Goal: Information Seeking & Learning: Learn about a topic

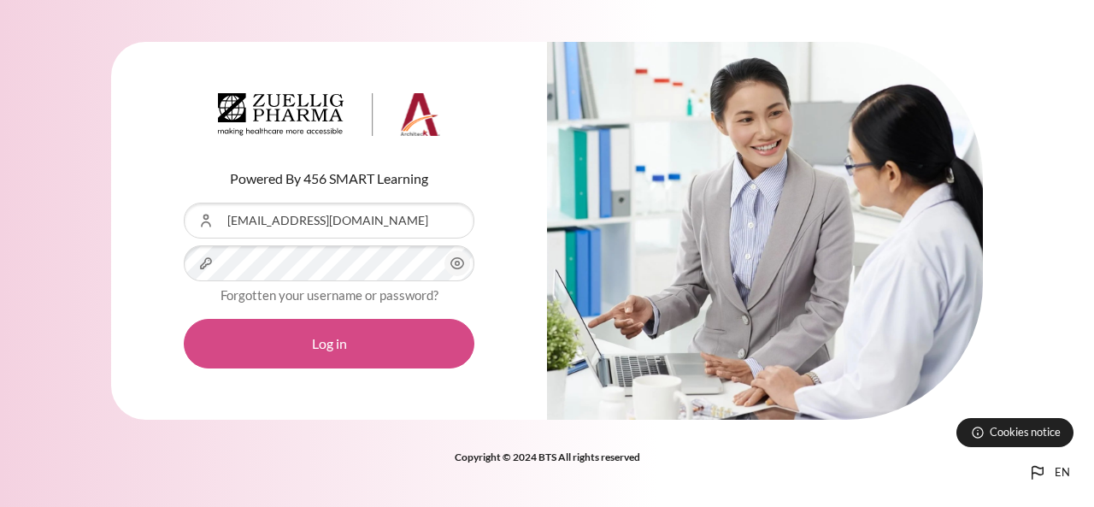
click at [335, 346] on button "Log in" at bounding box center [329, 344] width 291 height 50
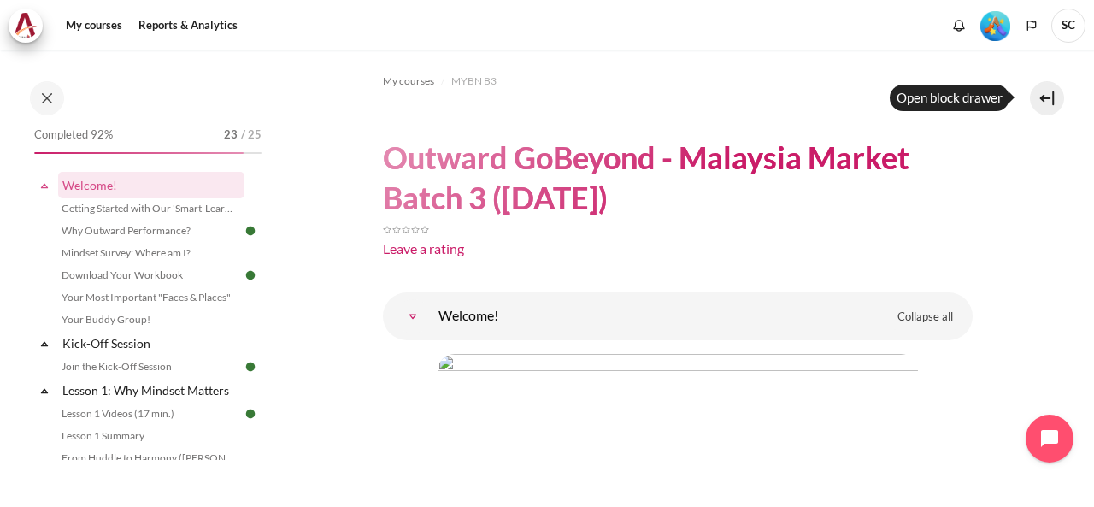
click at [1055, 98] on button at bounding box center [1047, 98] width 34 height 34
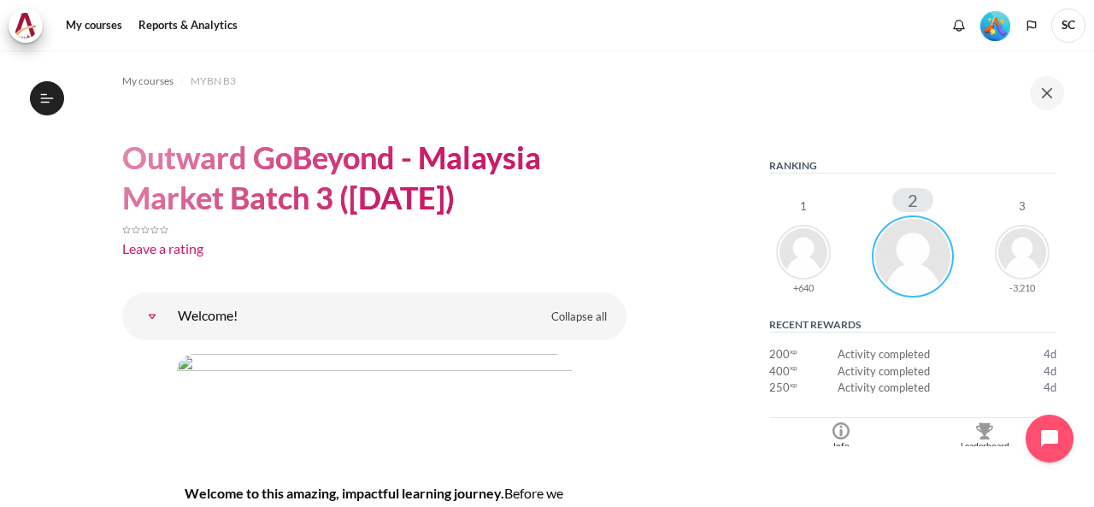
scroll to position [569, 0]
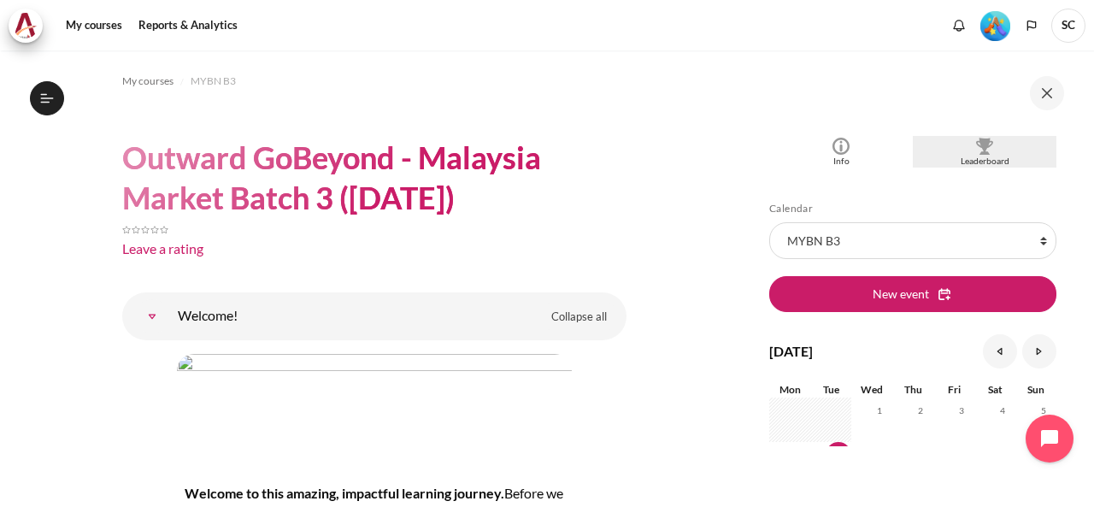
click at [976, 149] on img "Blocks" at bounding box center [984, 146] width 17 height 17
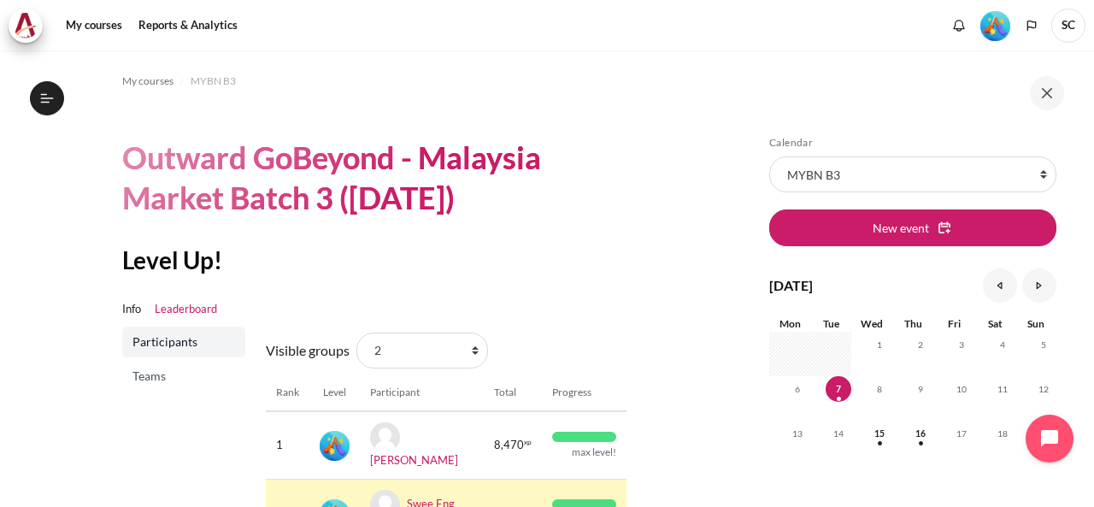
scroll to position [285, 0]
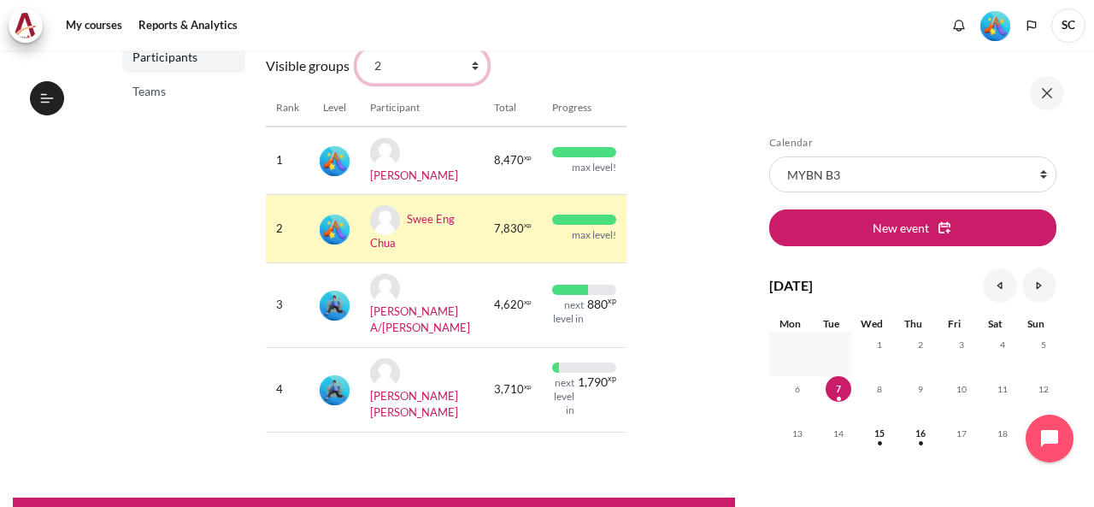
click at [468, 69] on select "All participants 2 1 3 3 4" at bounding box center [423, 66] width 132 height 36
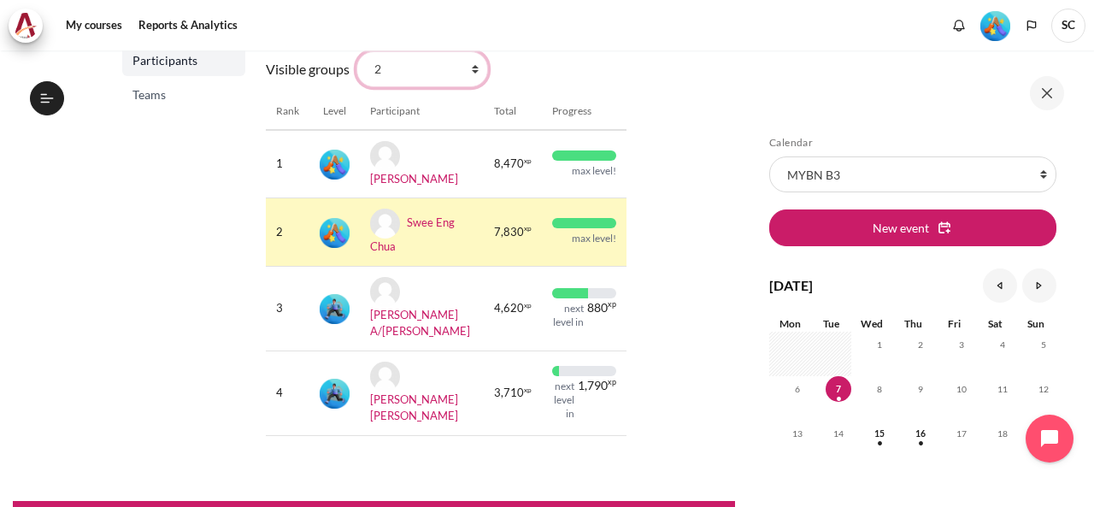
select select "4961"
click at [357, 51] on select "All participants 2 1 3 3 4" at bounding box center [423, 69] width 132 height 36
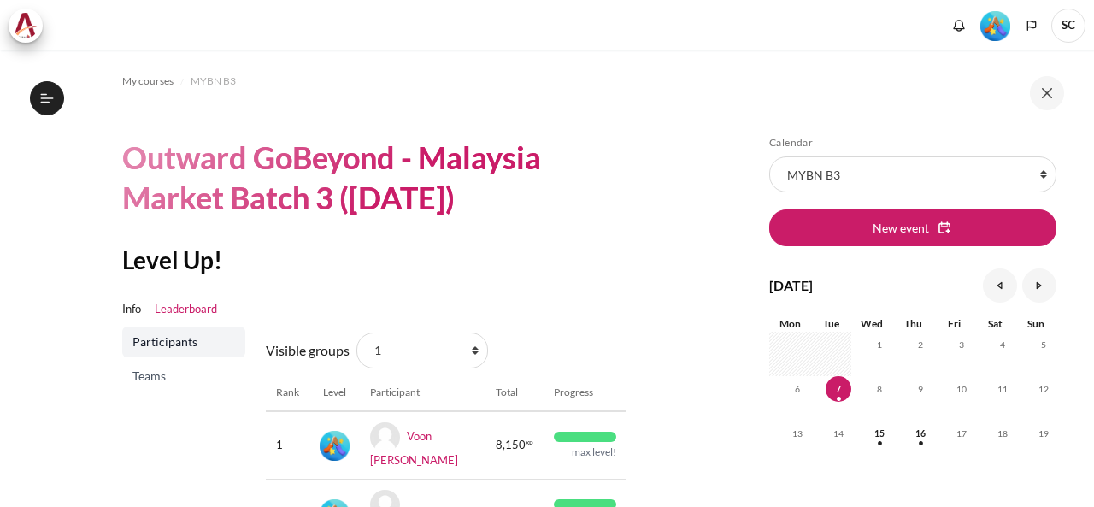
scroll to position [285, 0]
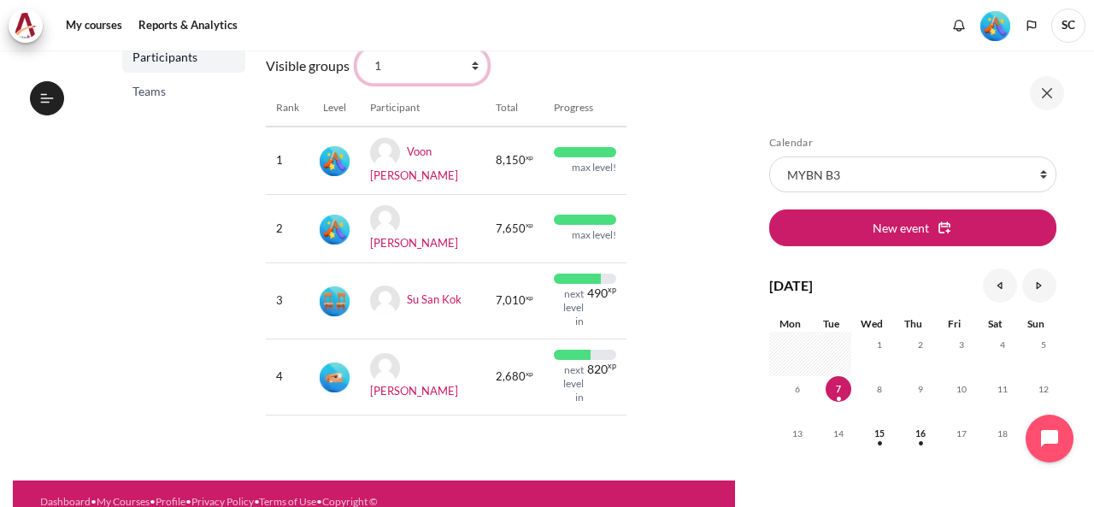
click at [463, 68] on select "All participants 2 1 3 3 4" at bounding box center [423, 66] width 132 height 36
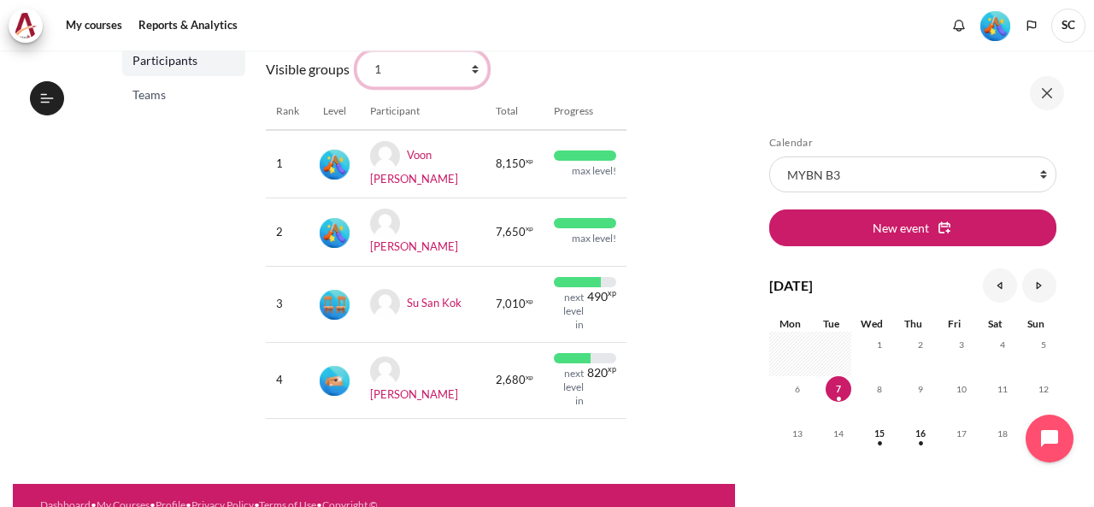
select select "4963"
click at [357, 51] on select "All participants 2 1 3 3 4" at bounding box center [423, 69] width 132 height 36
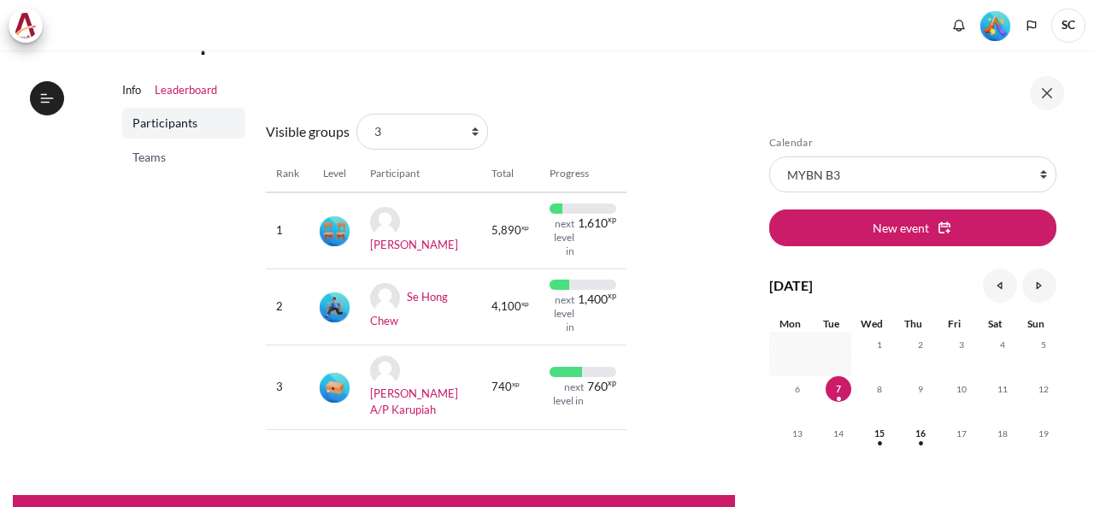
scroll to position [230, 0]
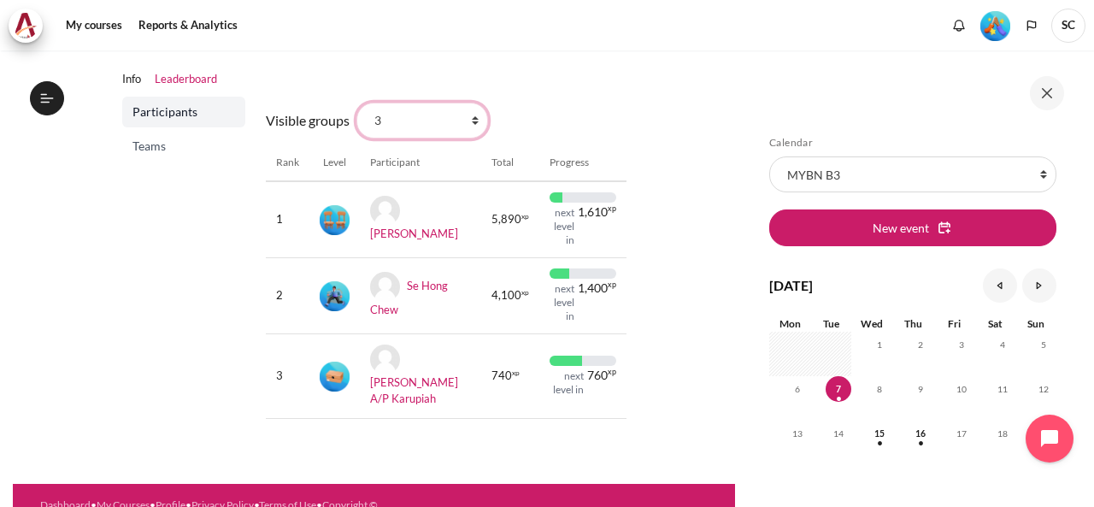
click at [451, 124] on select "All participants 2 1 3 3 4" at bounding box center [423, 121] width 132 height 36
select select "4964"
click at [357, 103] on select "All participants 2 1 3 3 4" at bounding box center [423, 121] width 132 height 36
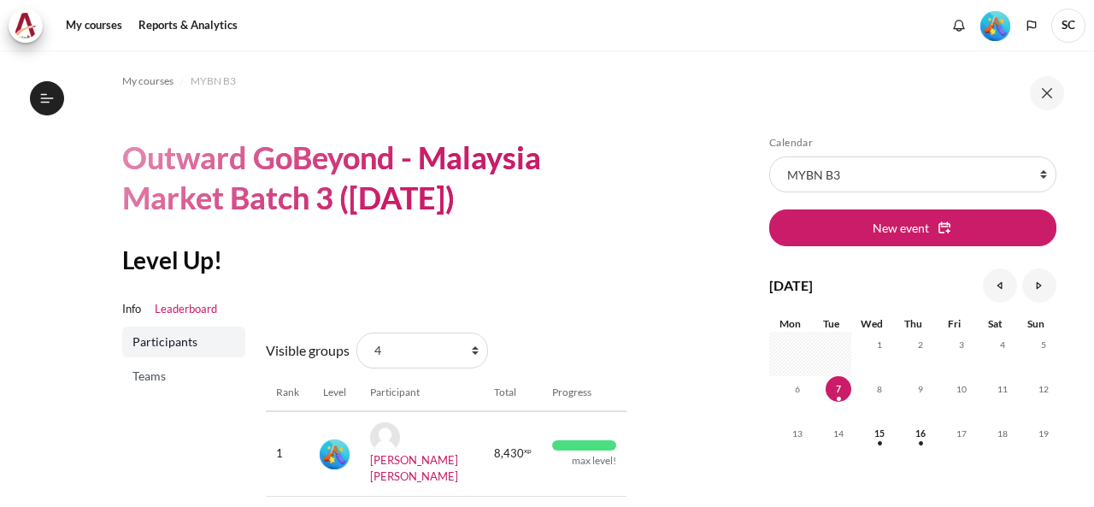
scroll to position [241, 0]
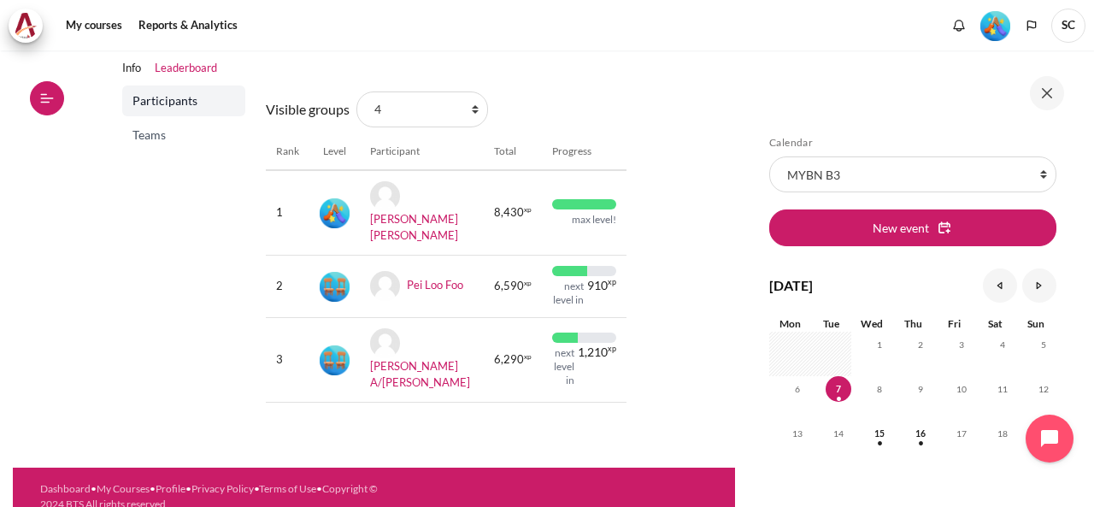
click at [51, 102] on icon at bounding box center [46, 98] width 15 height 15
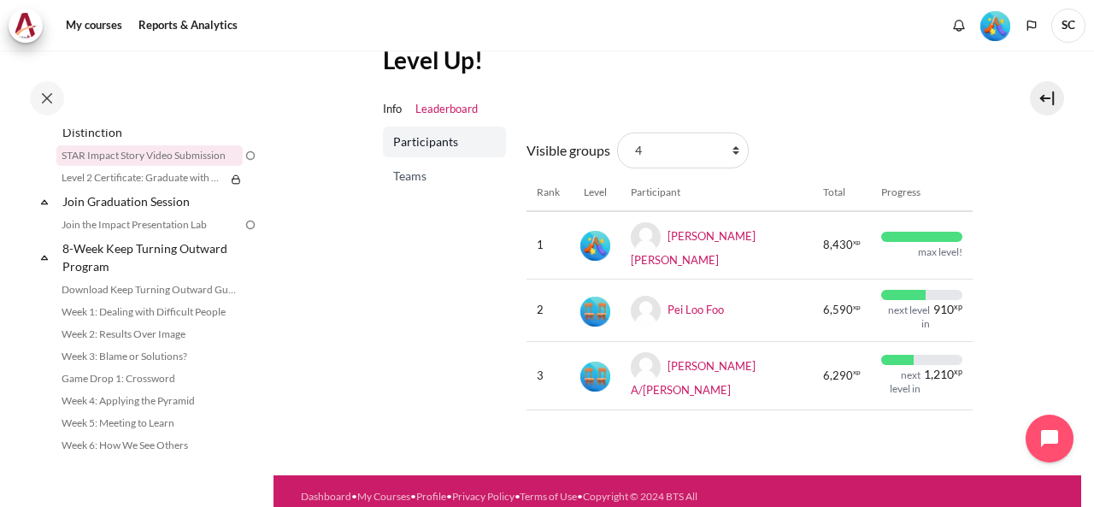
scroll to position [1710, 0]
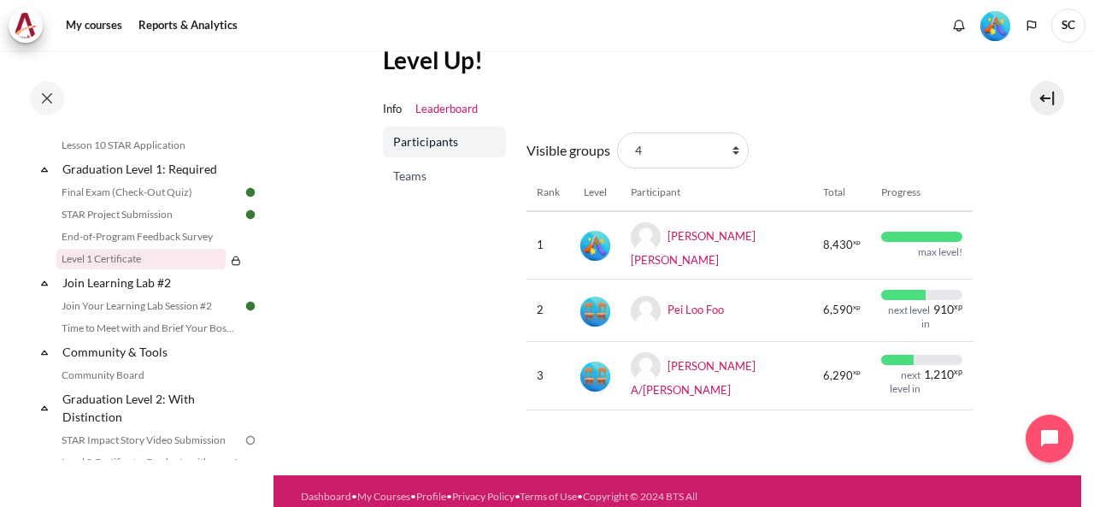
click at [135, 269] on link "Level 1 Certificate" at bounding box center [140, 259] width 169 height 21
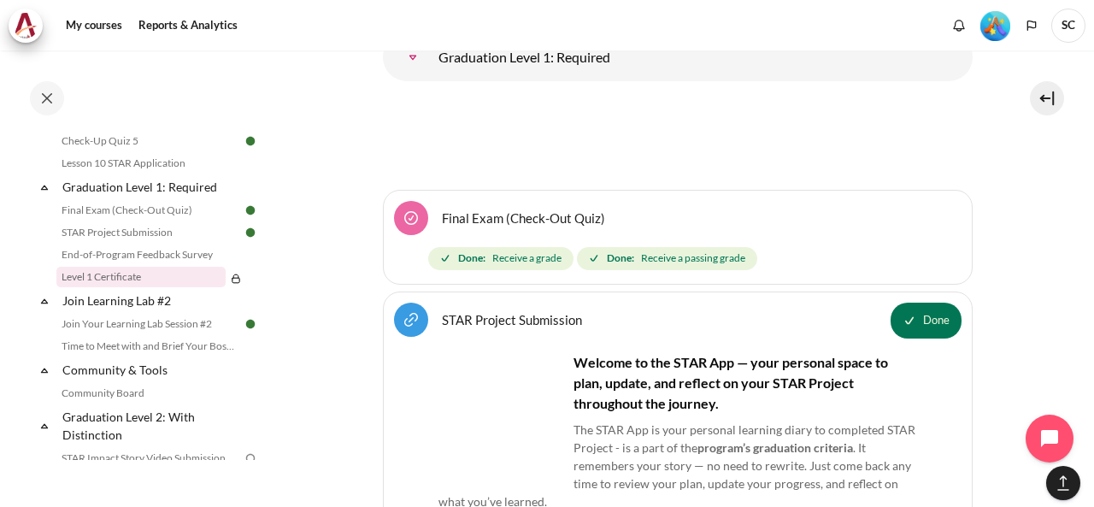
scroll to position [2147, 0]
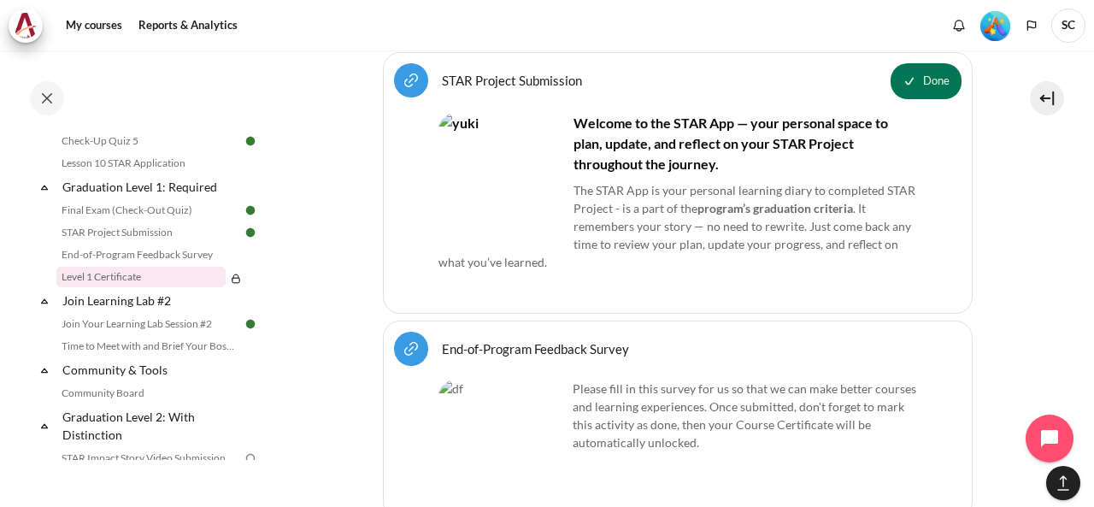
click at [568, 340] on link "End-of-Program Feedback Survey URL" at bounding box center [535, 348] width 187 height 16
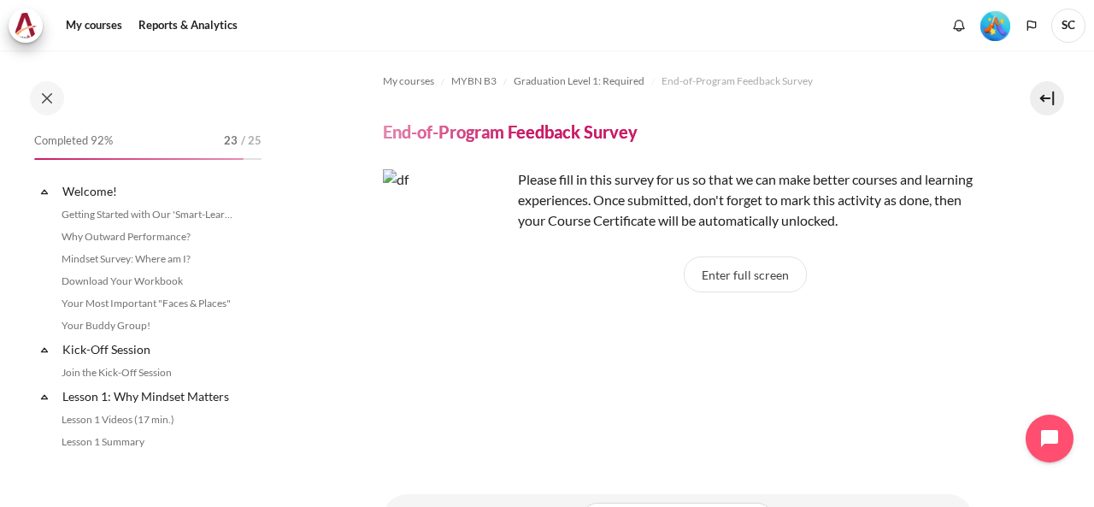
scroll to position [1670, 0]
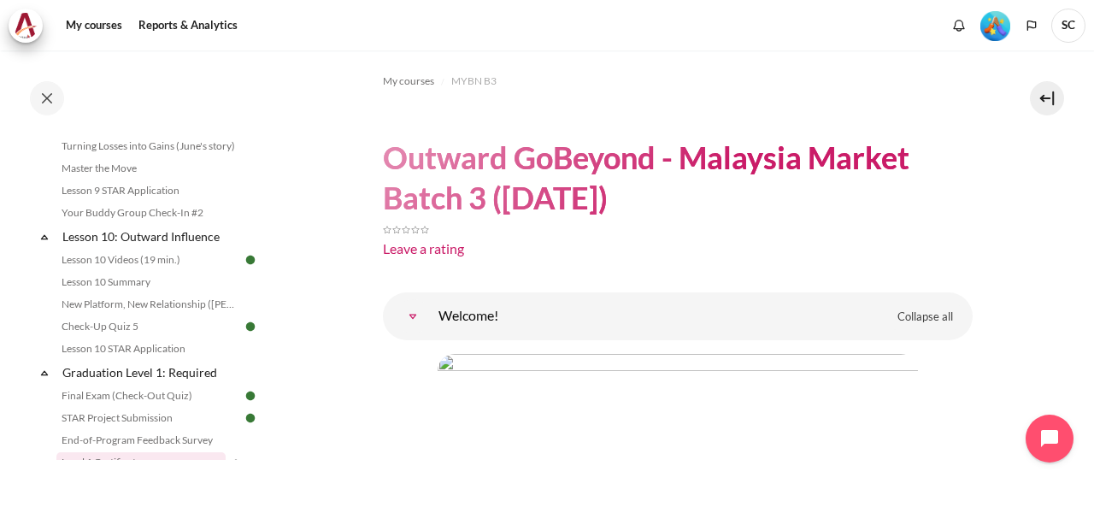
scroll to position [1792, 0]
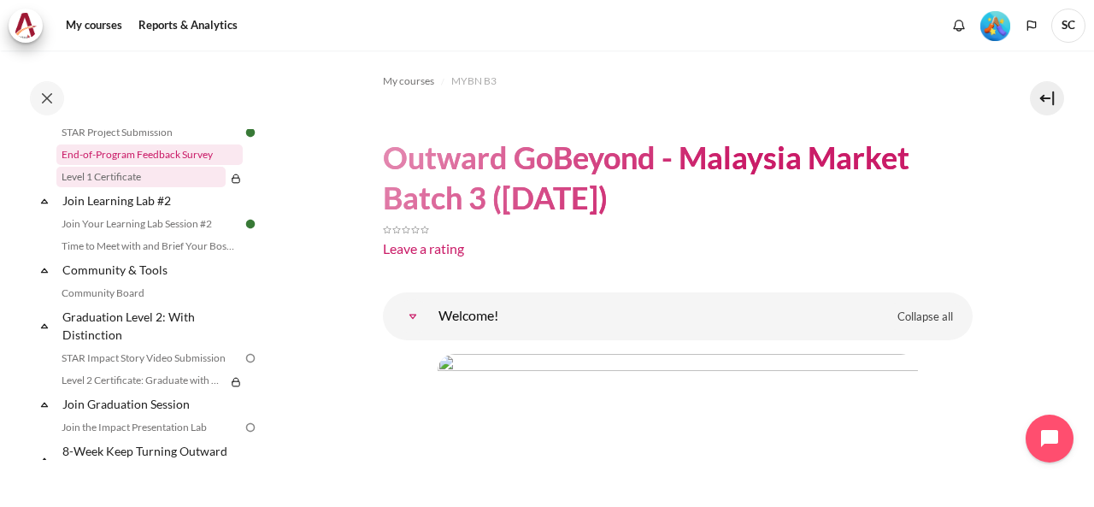
click at [195, 165] on link "End-of-Program Feedback Survey" at bounding box center [149, 154] width 186 height 21
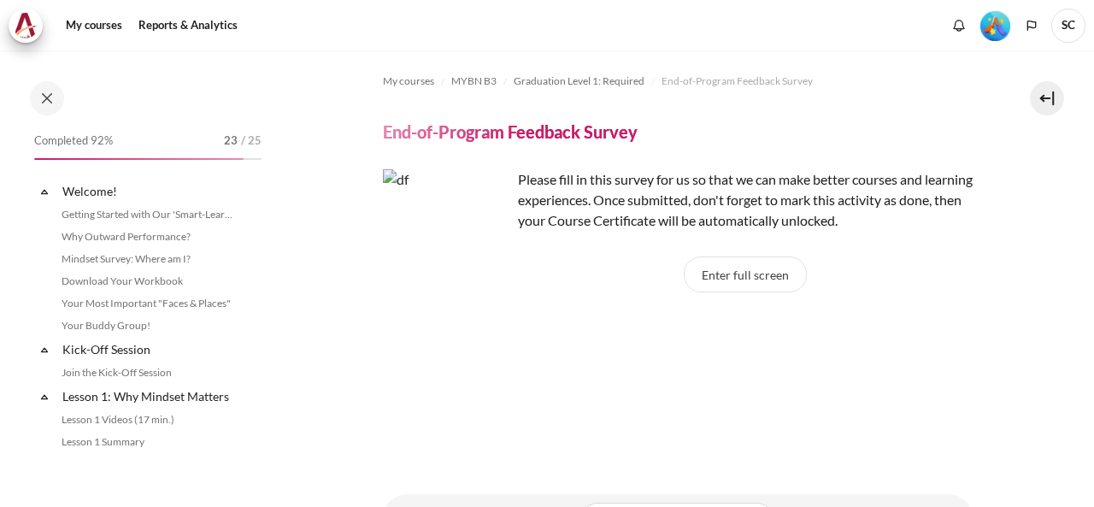
scroll to position [1670, 0]
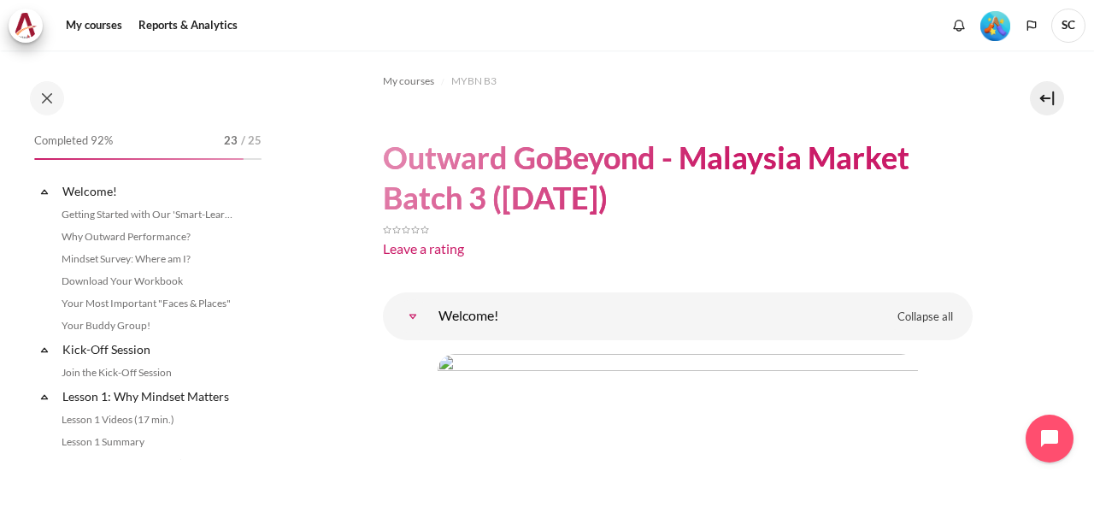
scroll to position [1692, 0]
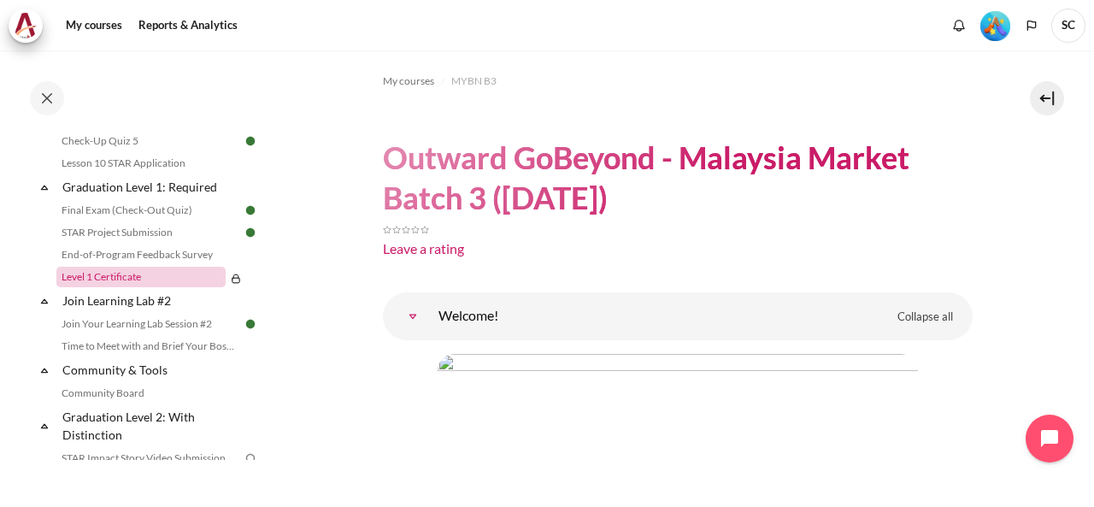
click at [168, 287] on link "Level 1 Certificate" at bounding box center [140, 277] width 169 height 21
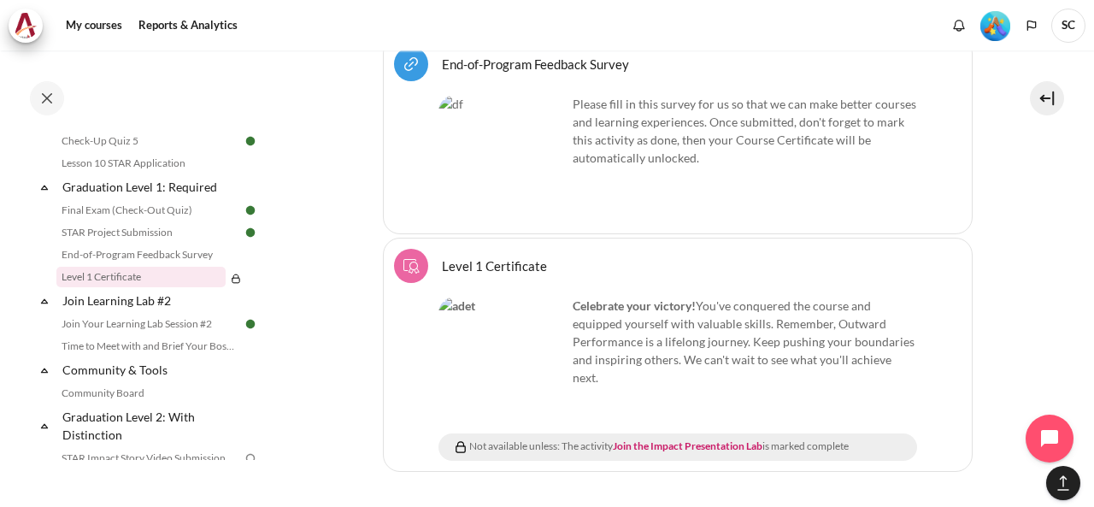
scroll to position [2147, 0]
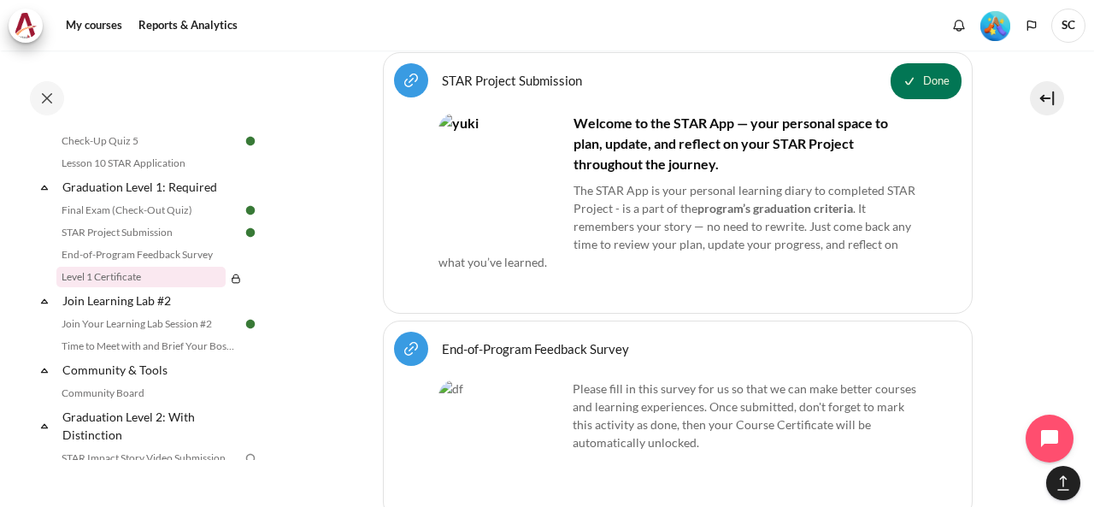
click at [730, 332] on div "End-of-Program Feedback Survey URL" at bounding box center [678, 349] width 568 height 34
click at [479, 340] on link "End-of-Program Feedback Survey URL" at bounding box center [535, 348] width 187 height 16
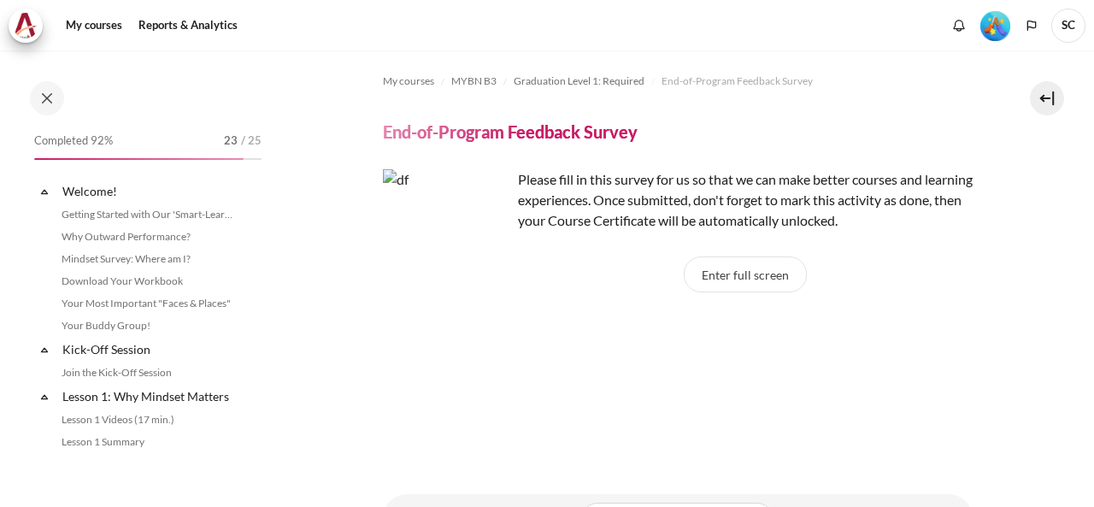
scroll to position [1670, 0]
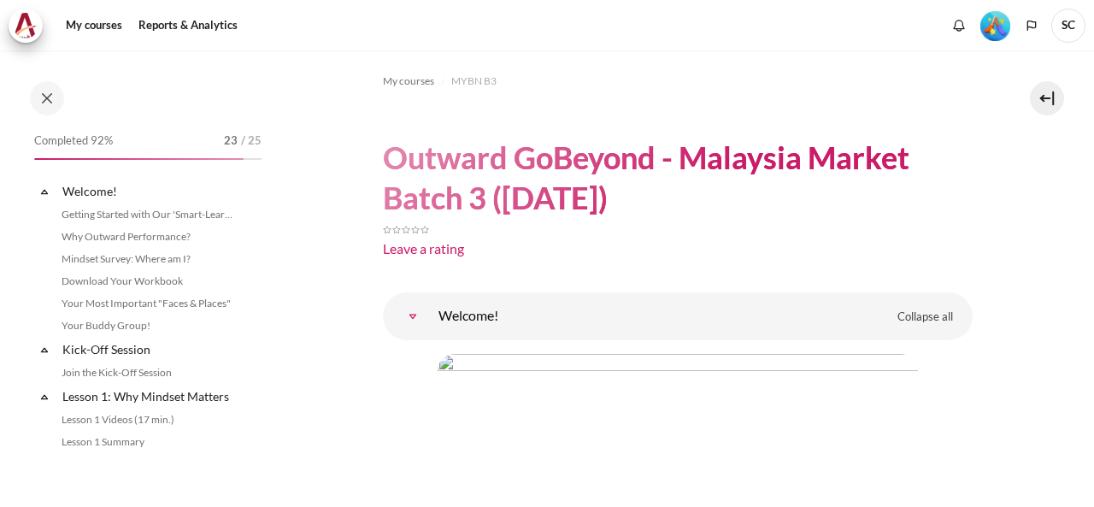
scroll to position [1692, 0]
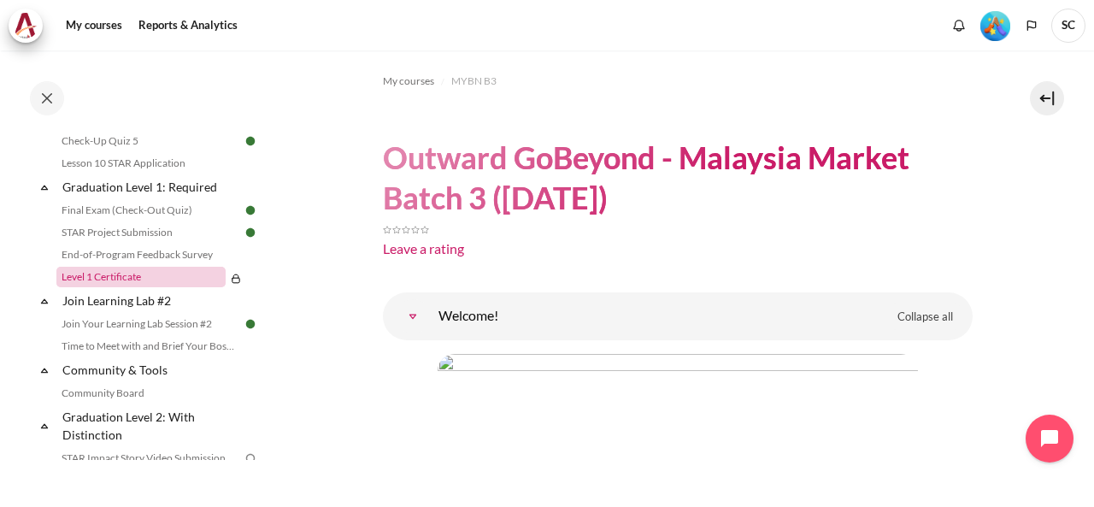
click at [136, 287] on link "Level 1 Certificate" at bounding box center [140, 277] width 169 height 21
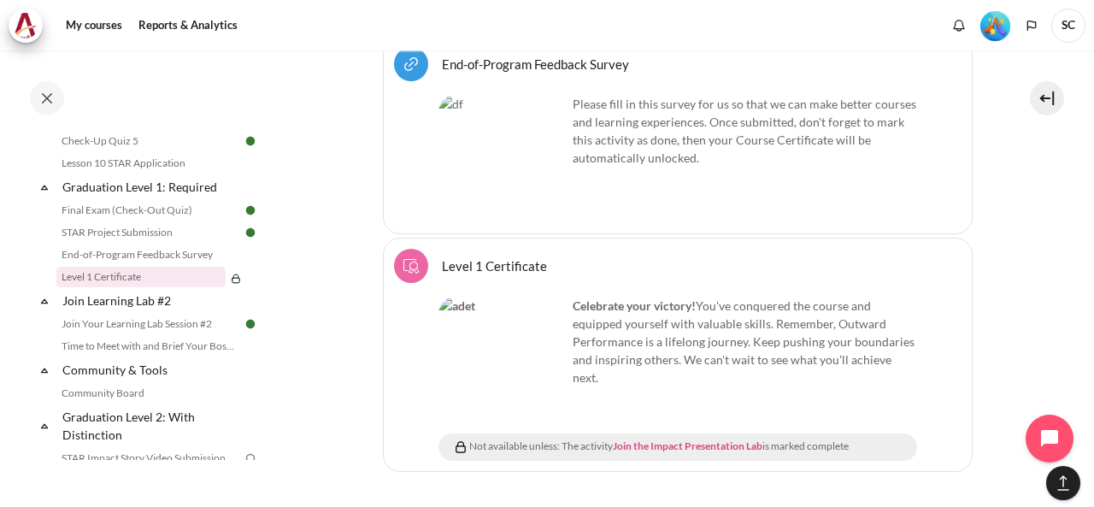
click at [648, 439] on link "Join the Impact Presentation Lab" at bounding box center [688, 445] width 150 height 13
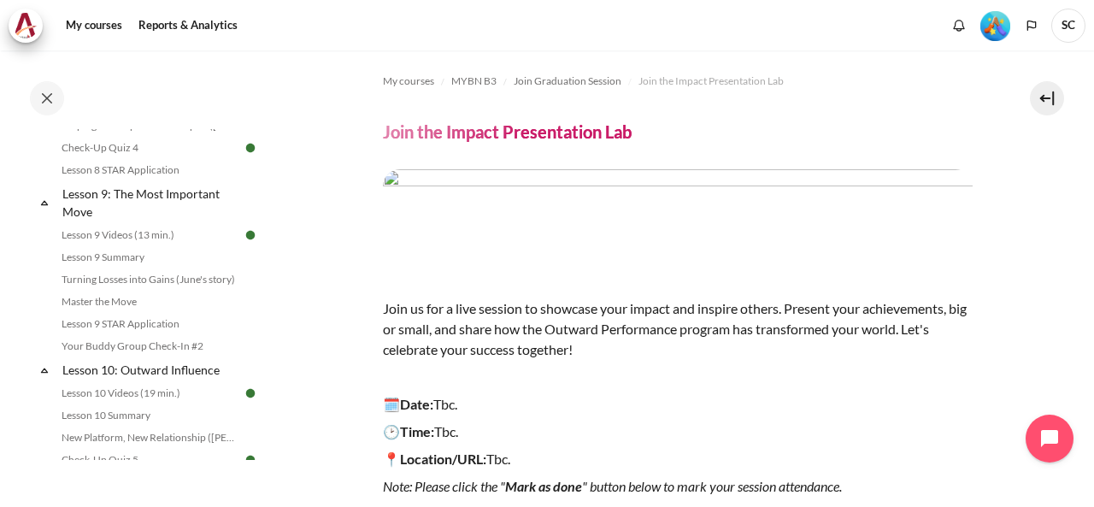
scroll to position [1658, 0]
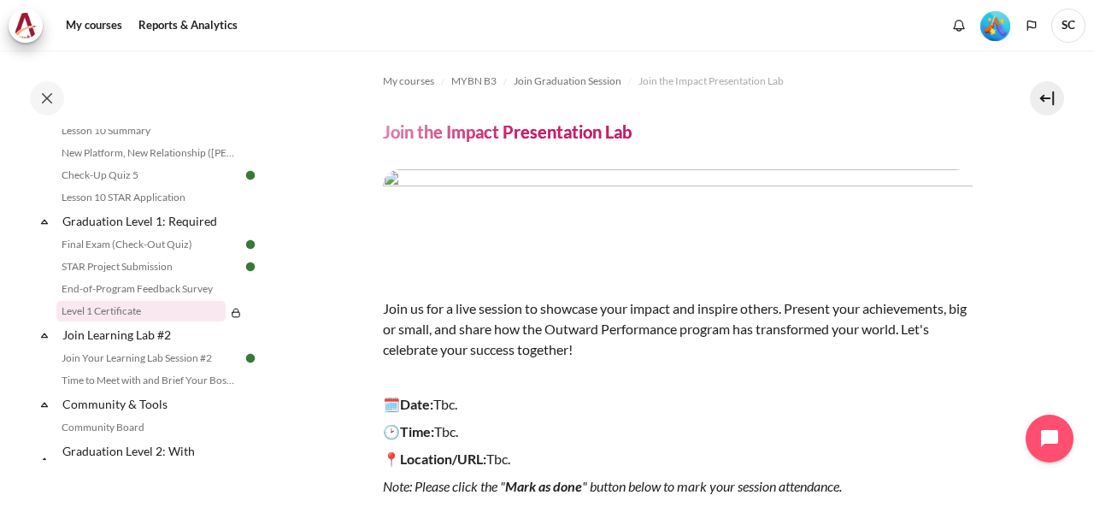
click at [143, 321] on link "Level 1 Certificate" at bounding box center [140, 311] width 169 height 21
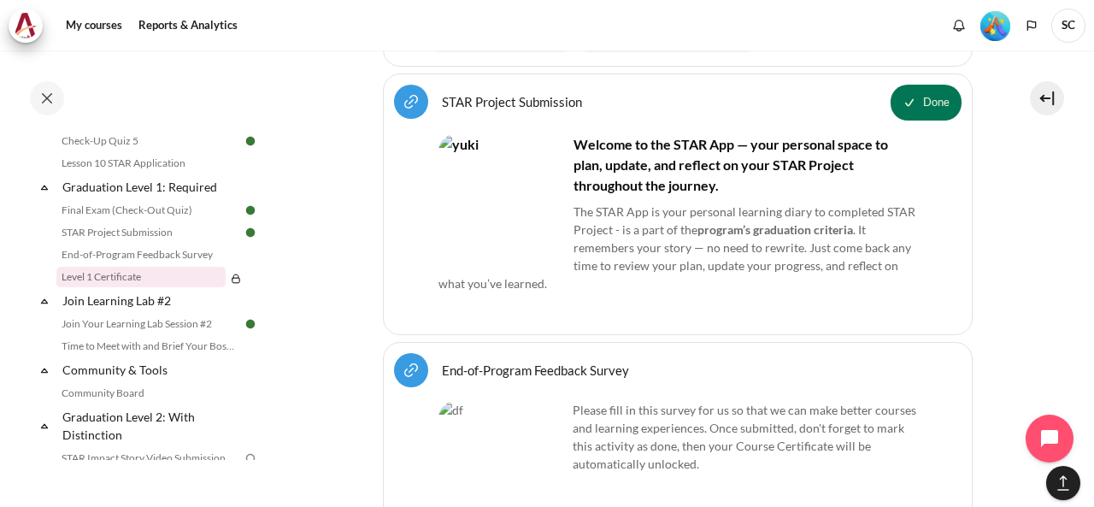
scroll to position [2172, 0]
